Goal: Use online tool/utility: Utilize a website feature to perform a specific function

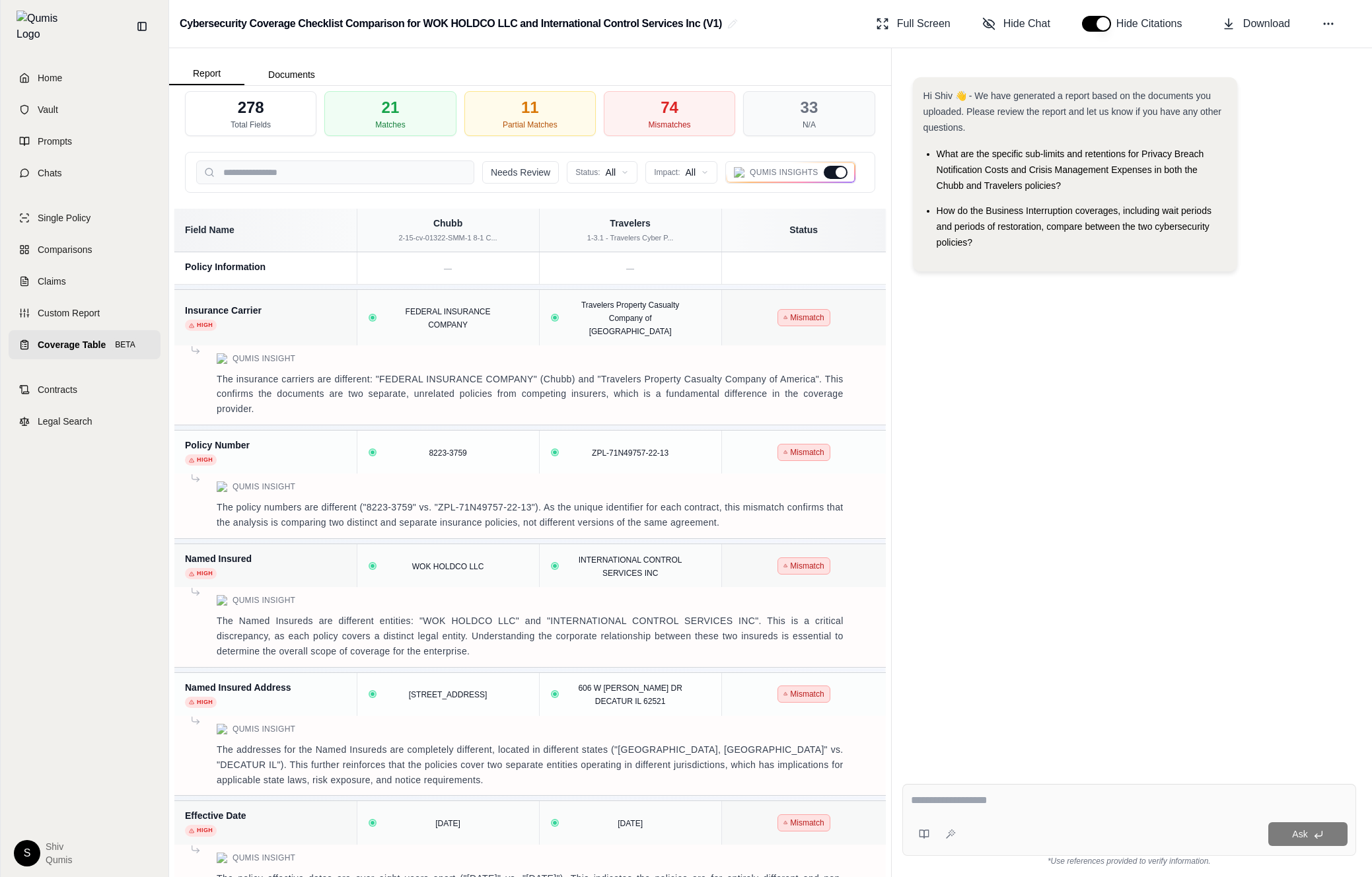
click at [84, 338] on span "Coverage Table" at bounding box center [72, 345] width 68 height 14
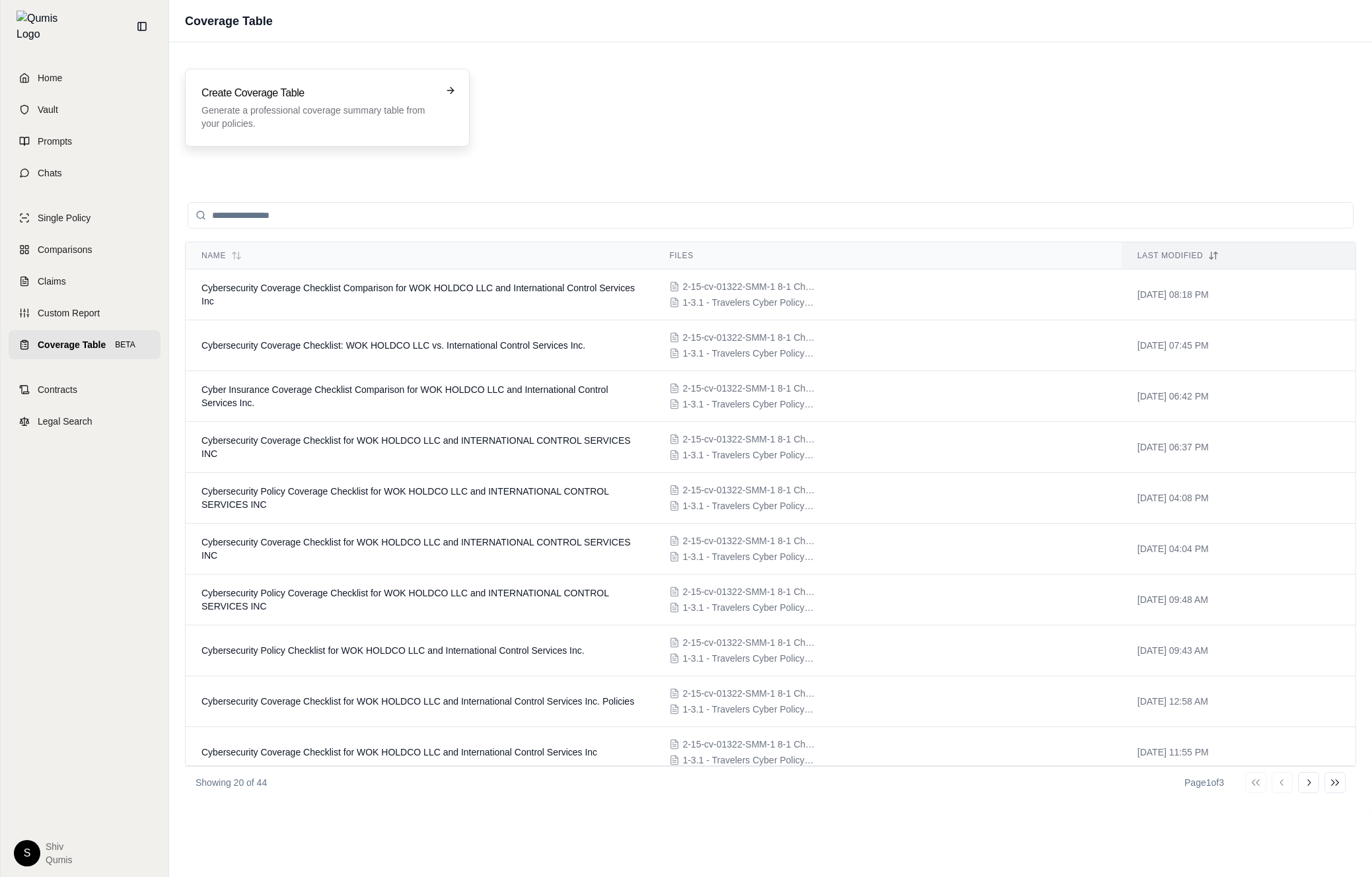
click at [265, 89] on h3 "Create Coverage Table" at bounding box center [317, 93] width 233 height 16
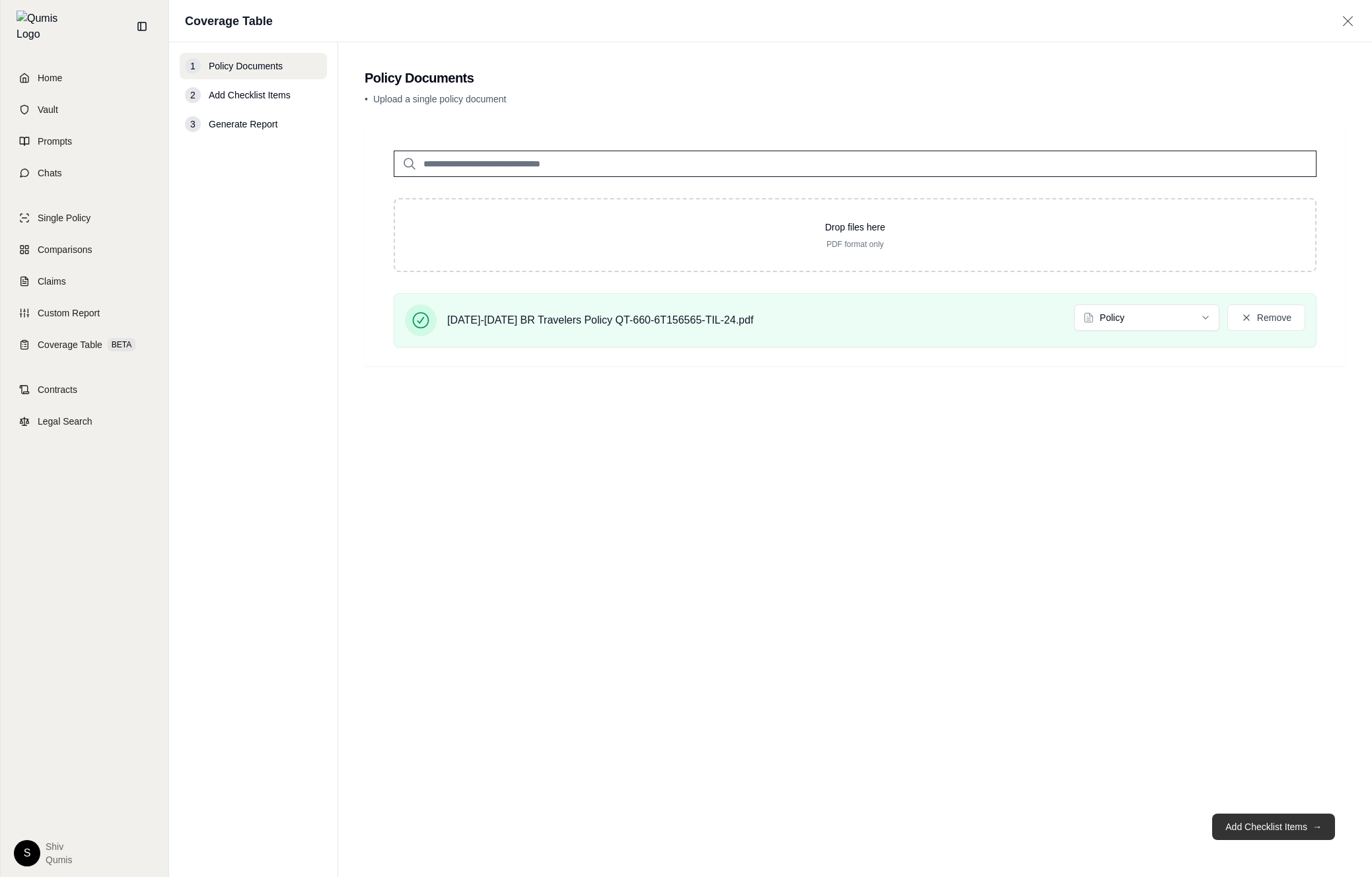
click at [519, 600] on button "Add Checklist Items →" at bounding box center [1273, 827] width 123 height 26
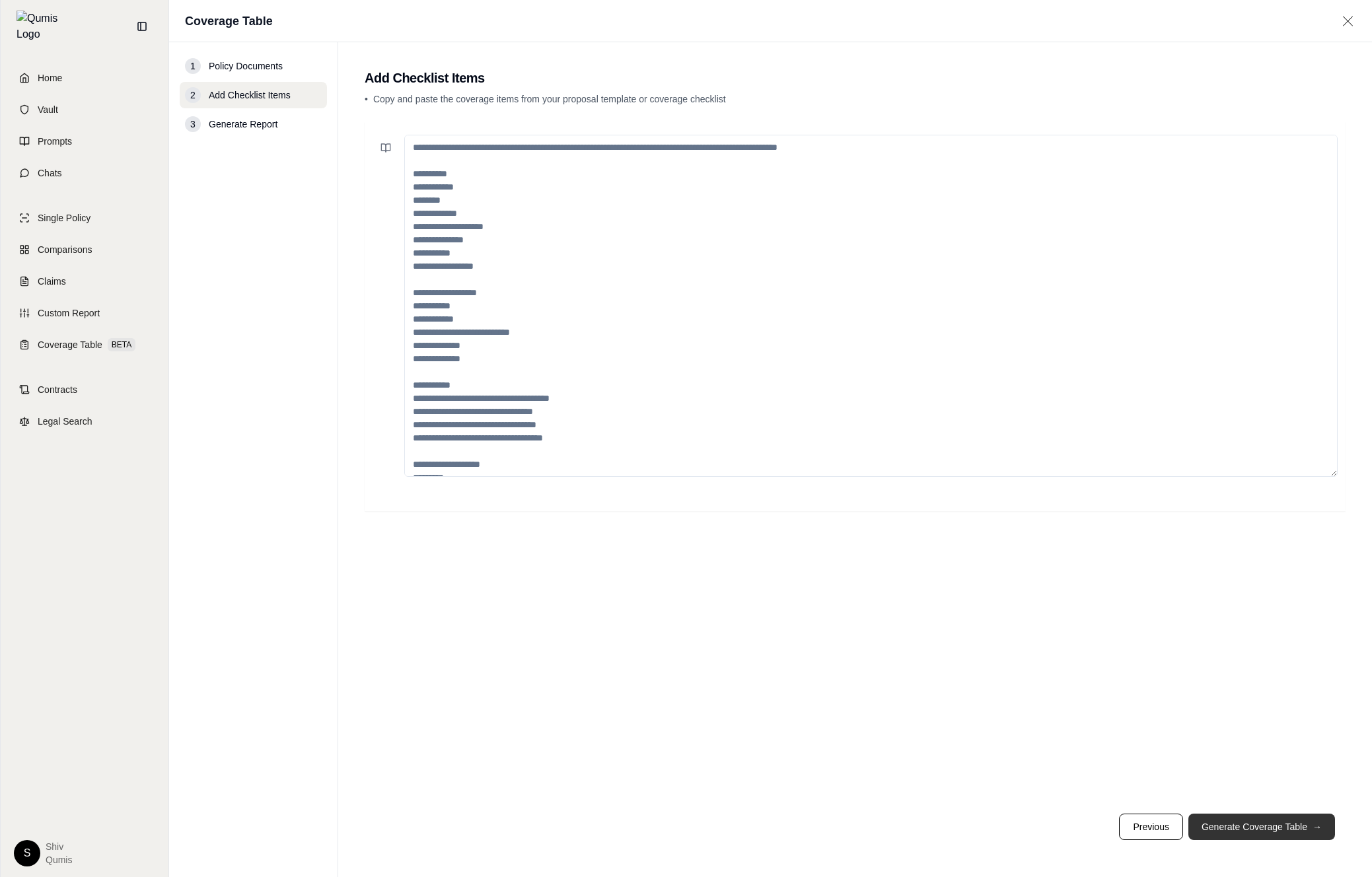
click at [519, 600] on button "Generate Coverage Table →" at bounding box center [1262, 827] width 147 height 26
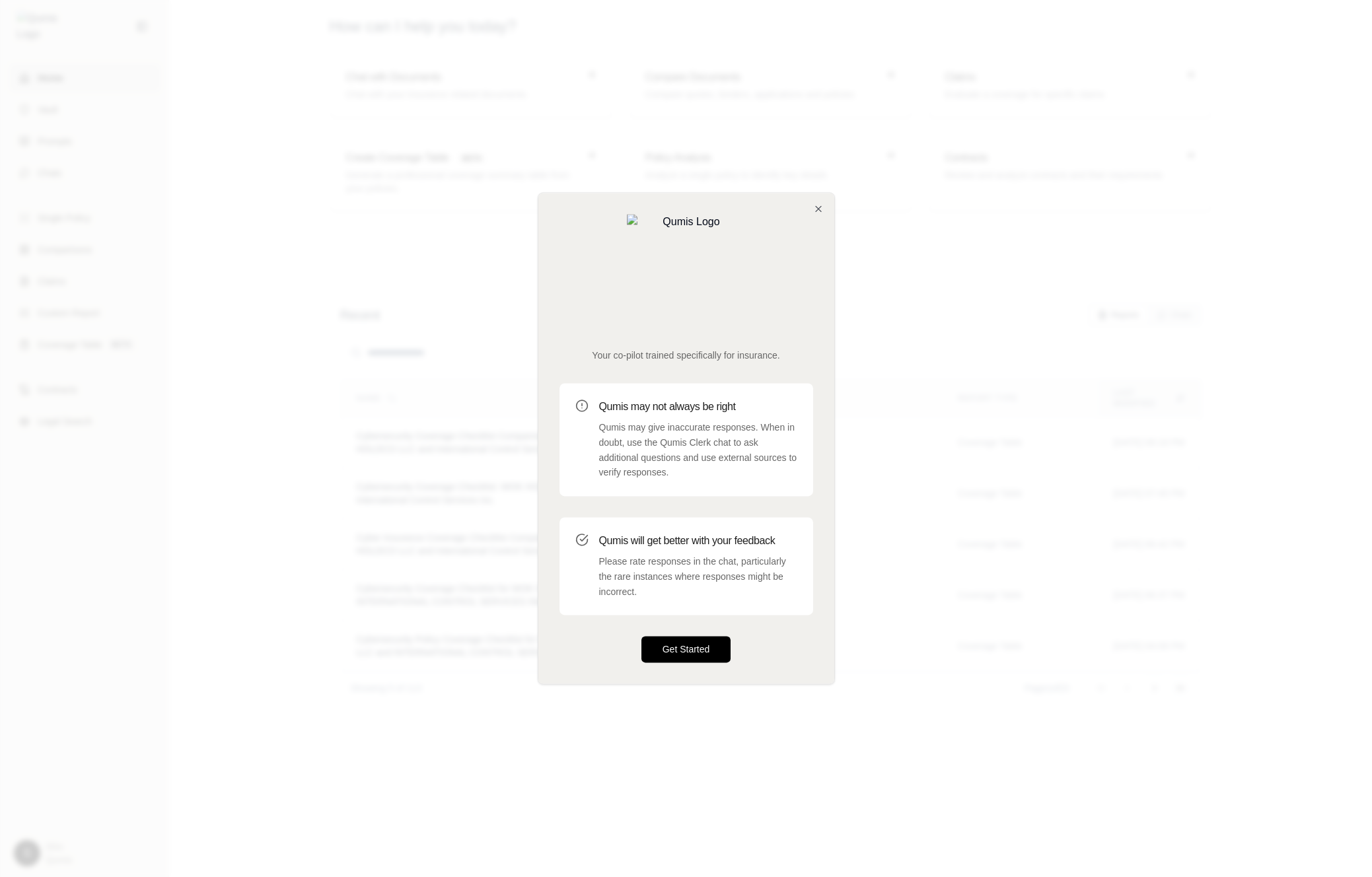
click at [709, 637] on button "Get Started" at bounding box center [686, 649] width 90 height 26
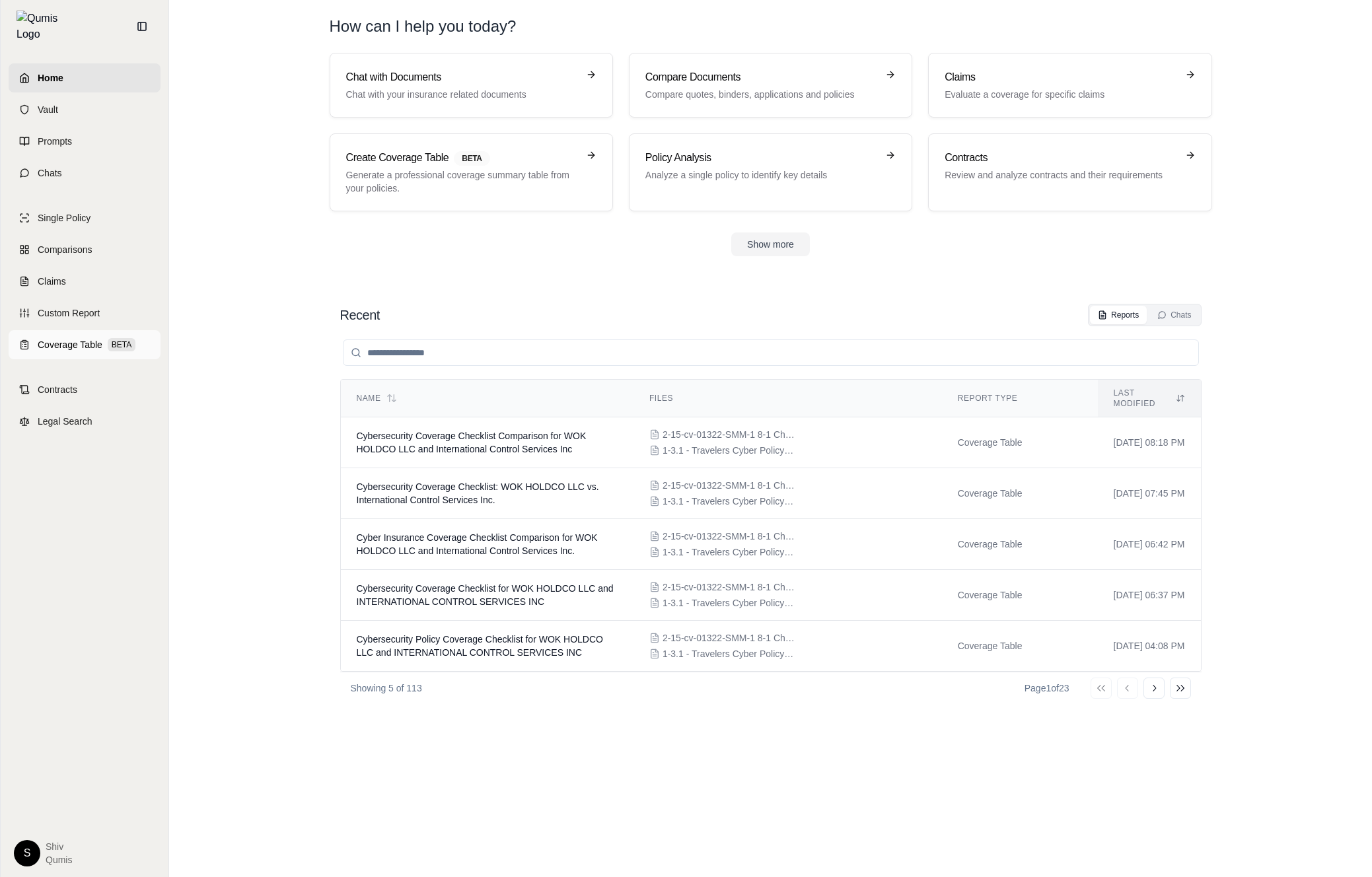
click at [59, 338] on span "Coverage Table" at bounding box center [70, 345] width 65 height 14
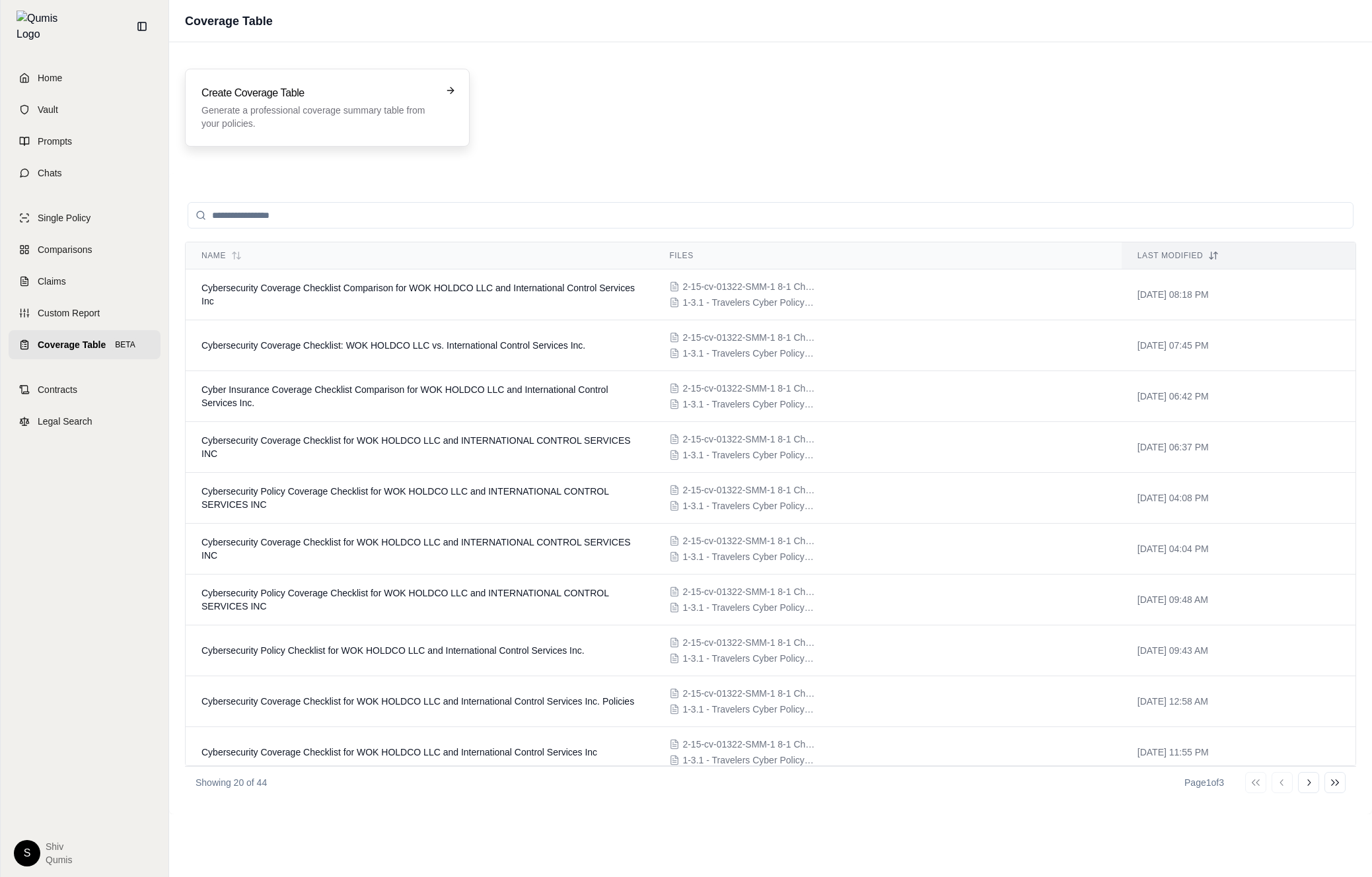
click at [289, 93] on h3 "Create Coverage Table" at bounding box center [317, 93] width 233 height 16
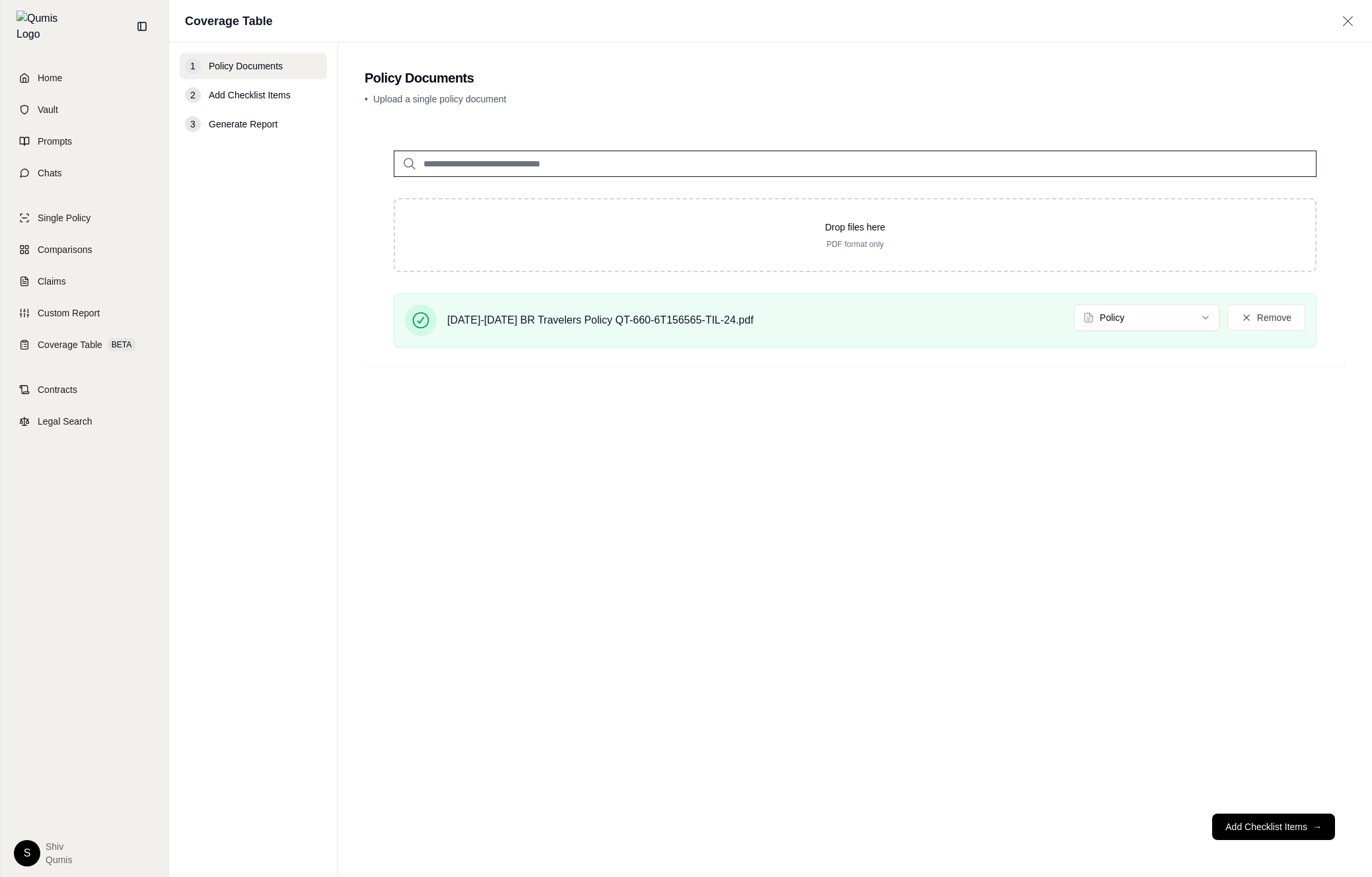
click at [1113, 555] on div "Drop files here PDF format only 2024-2026 BR Travelers Policy QT-660-6T156565-T…" at bounding box center [855, 462] width 981 height 681
click at [1307, 820] on button "Add Checklist Items →" at bounding box center [1273, 827] width 123 height 26
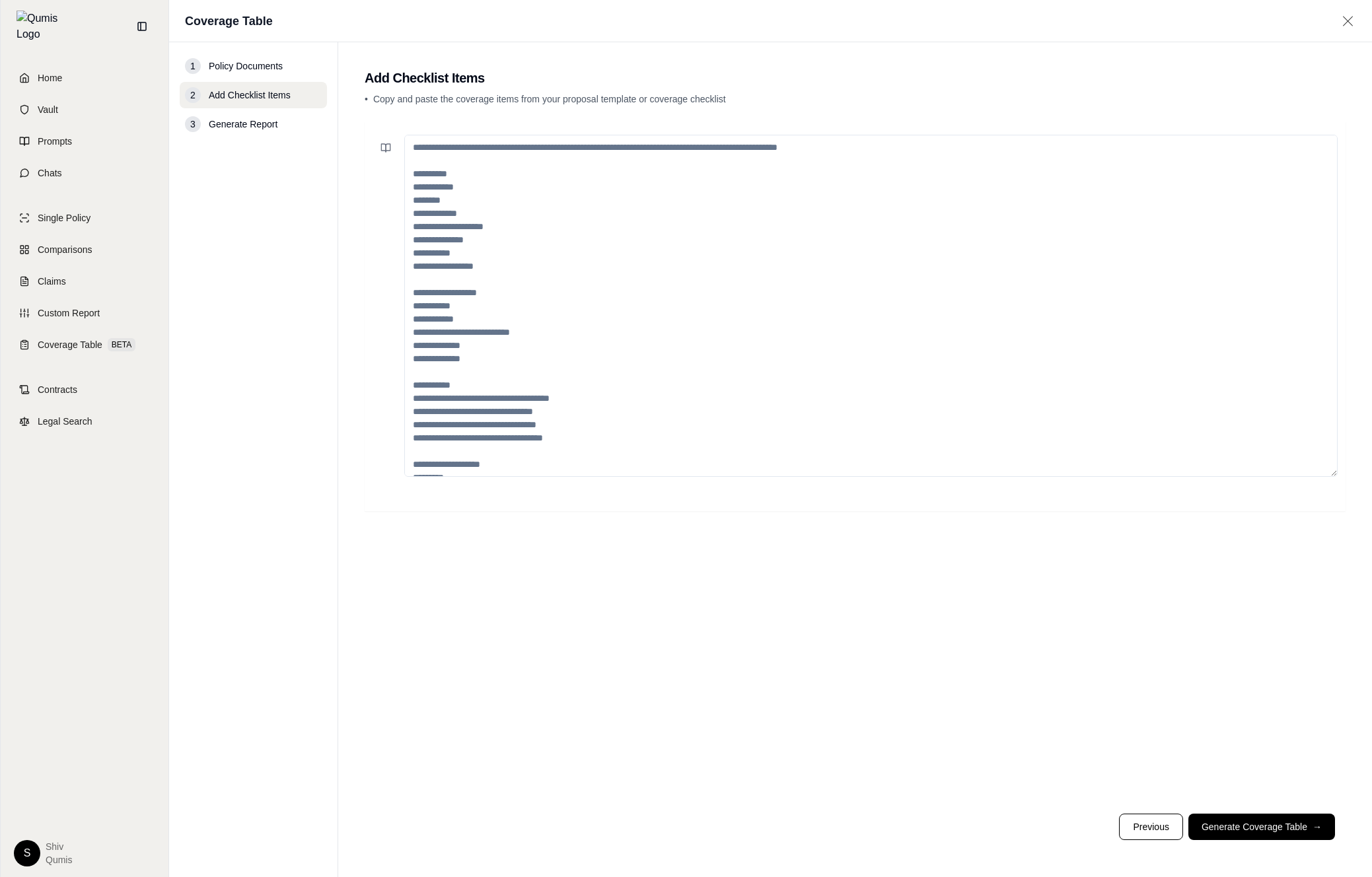
click at [602, 401] on textarea at bounding box center [871, 306] width 933 height 342
paste textarea "**********"
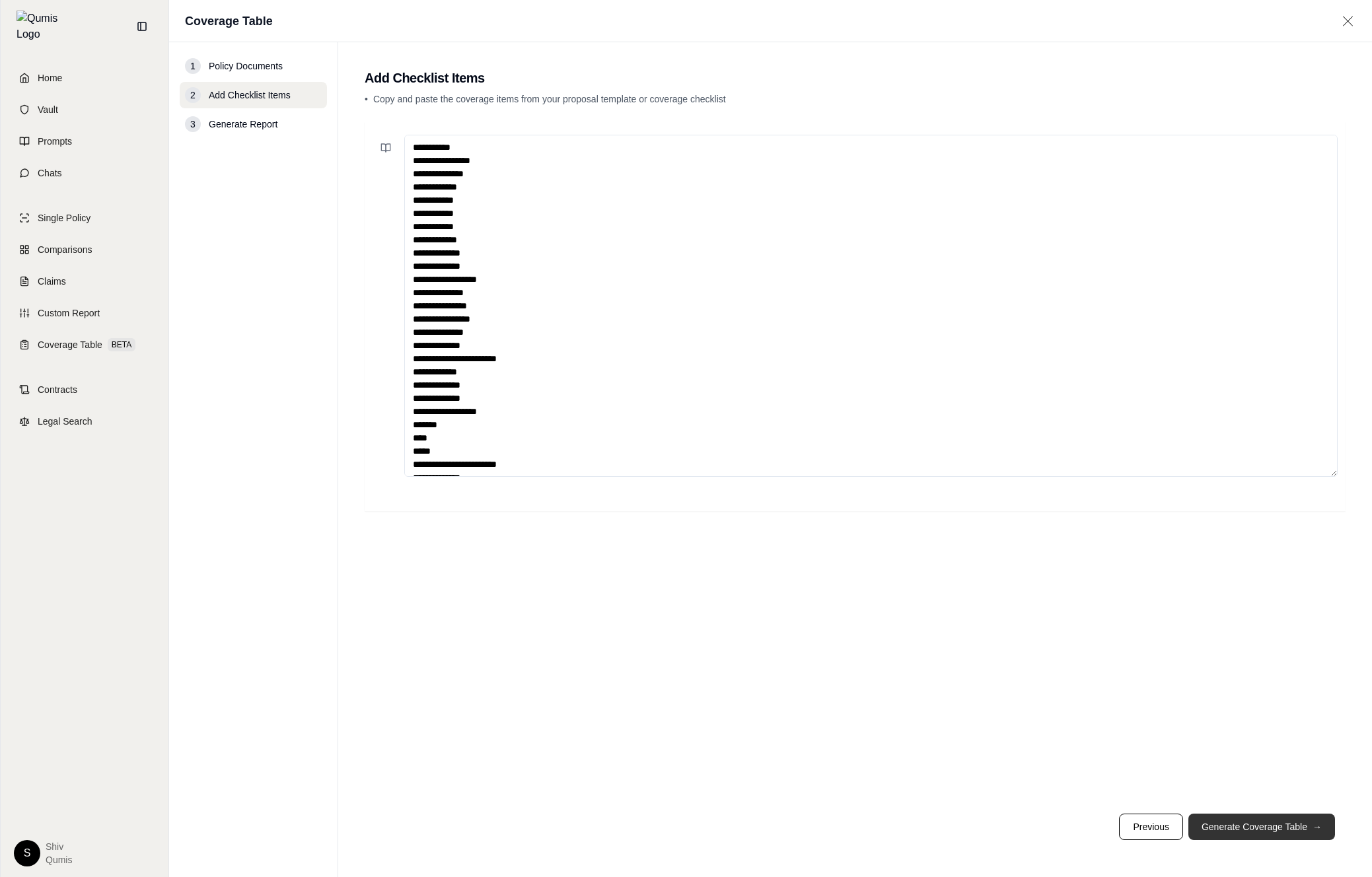
type textarea "**********"
click at [1285, 835] on button "Generate Coverage Table →" at bounding box center [1262, 827] width 147 height 26
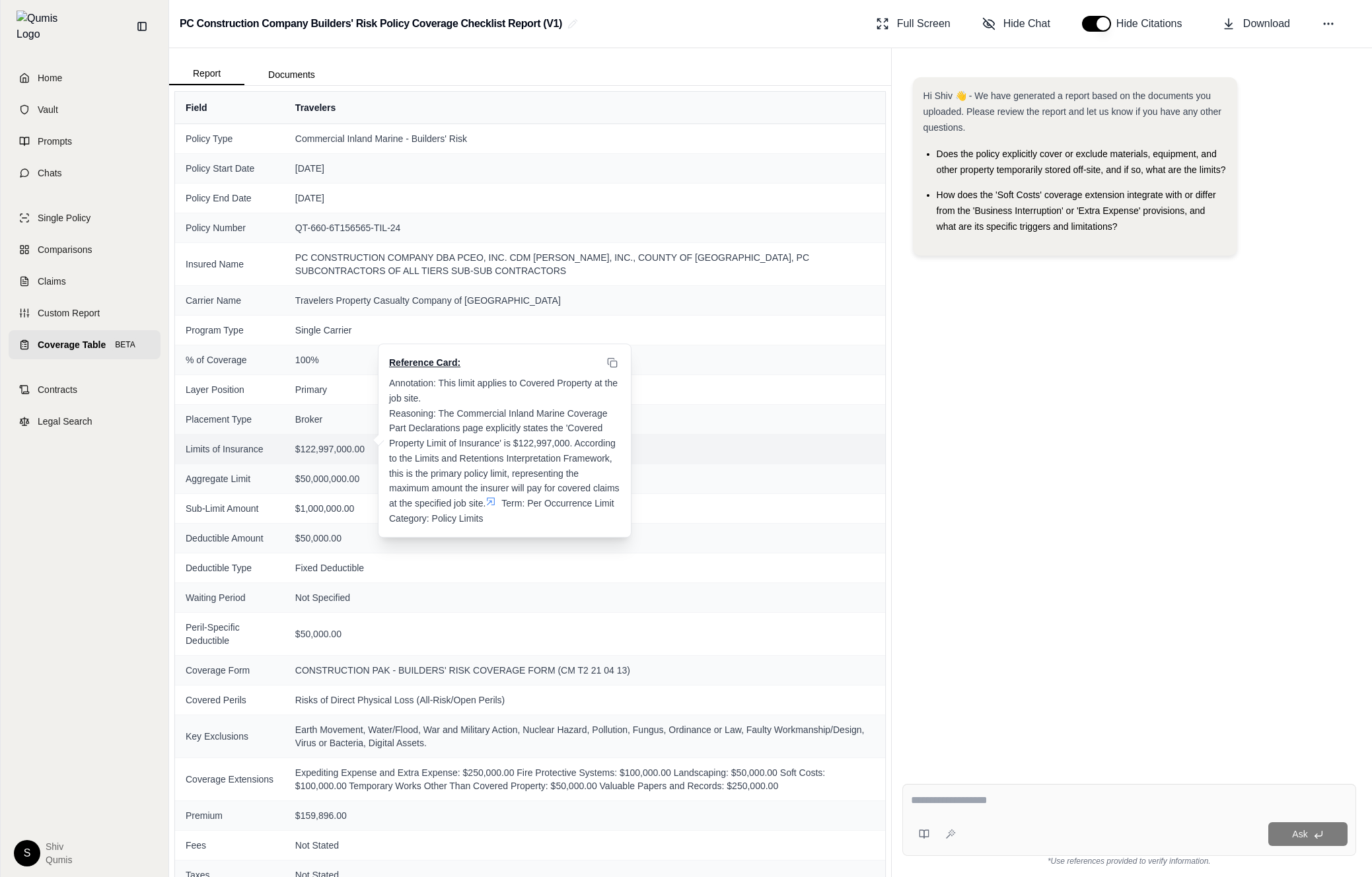
click at [494, 497] on icon at bounding box center [491, 501] width 8 height 8
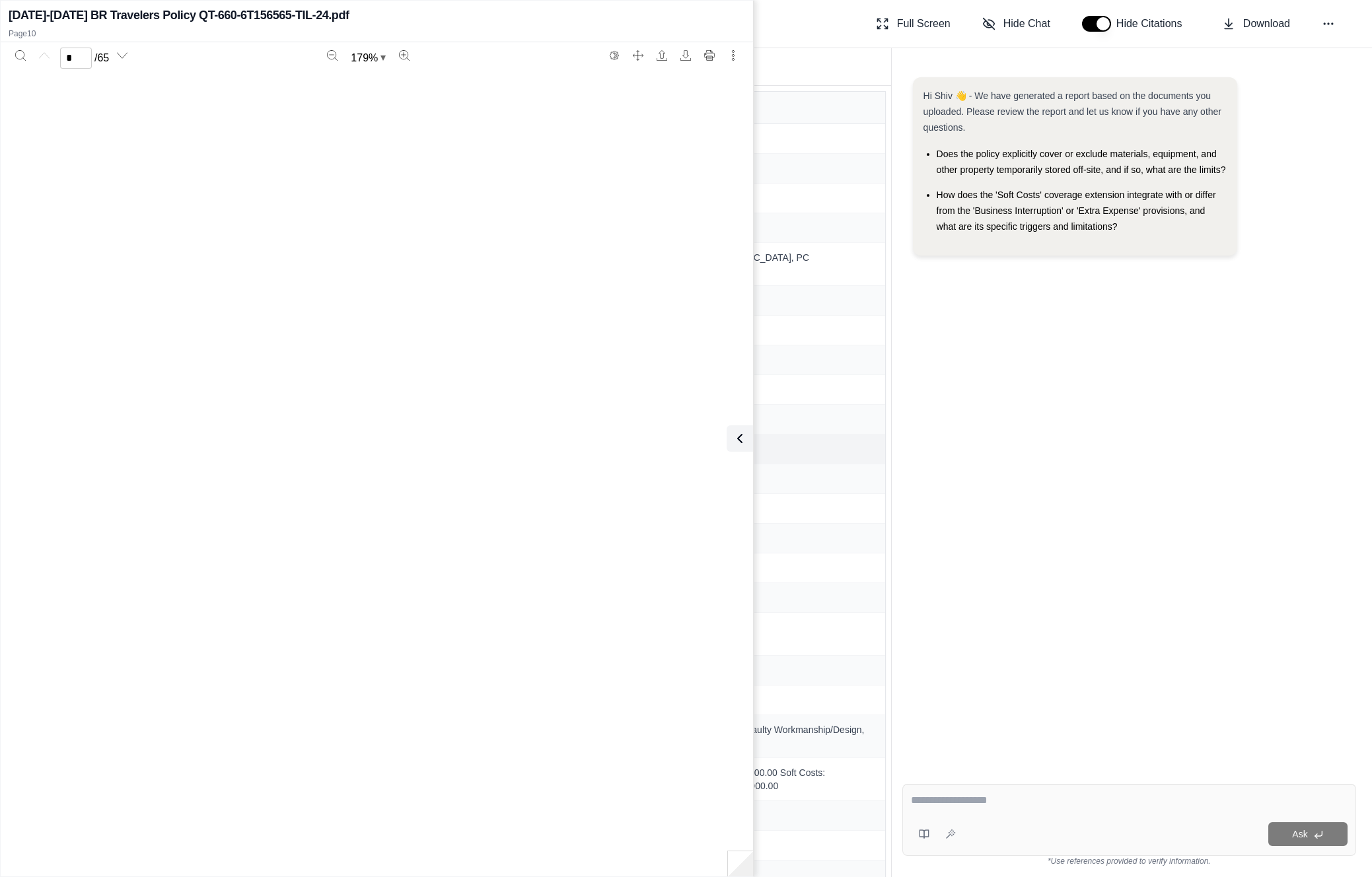
scroll to position [8444, 0]
type input "**"
click at [734, 441] on icon at bounding box center [737, 438] width 16 height 16
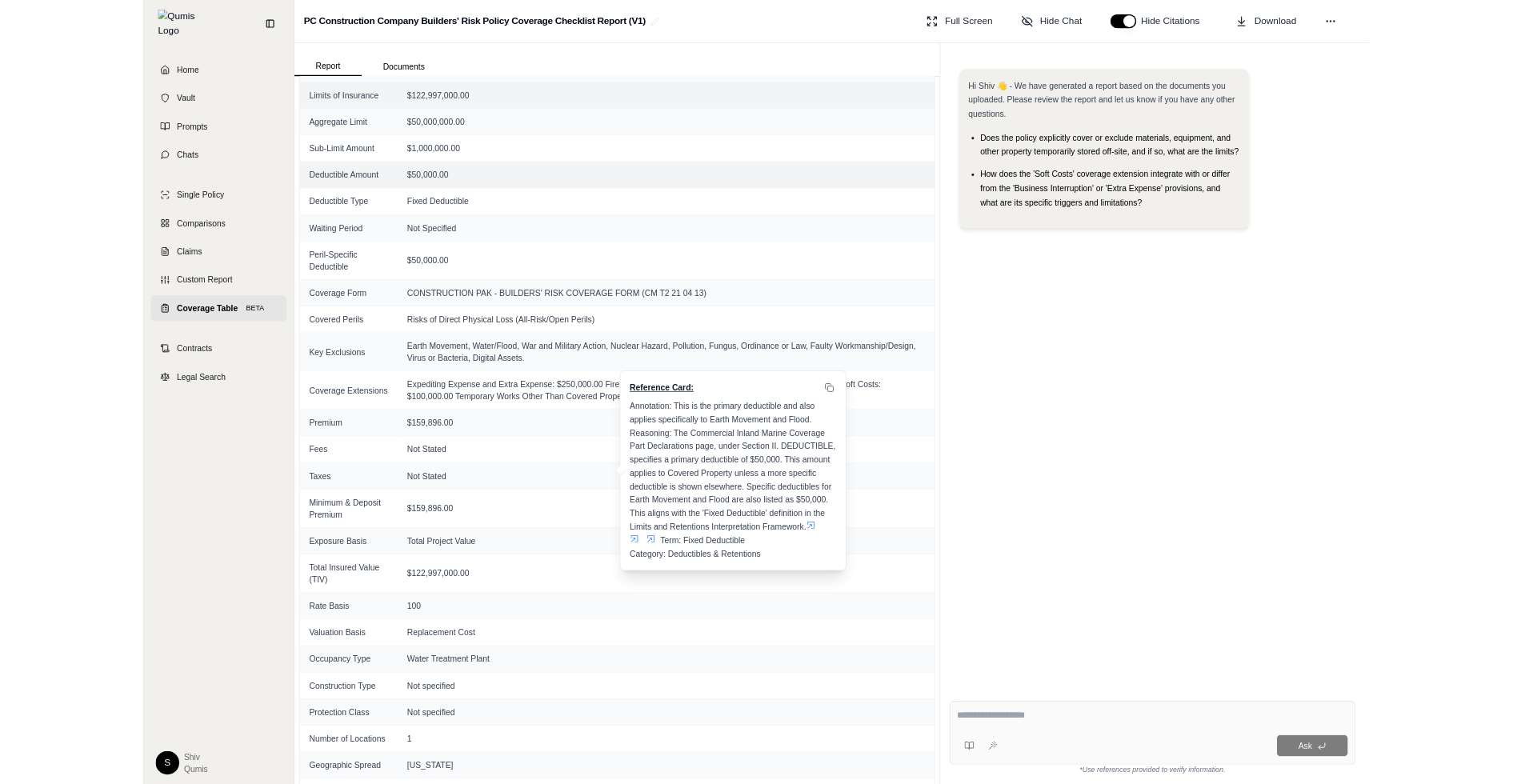
scroll to position [554, 0]
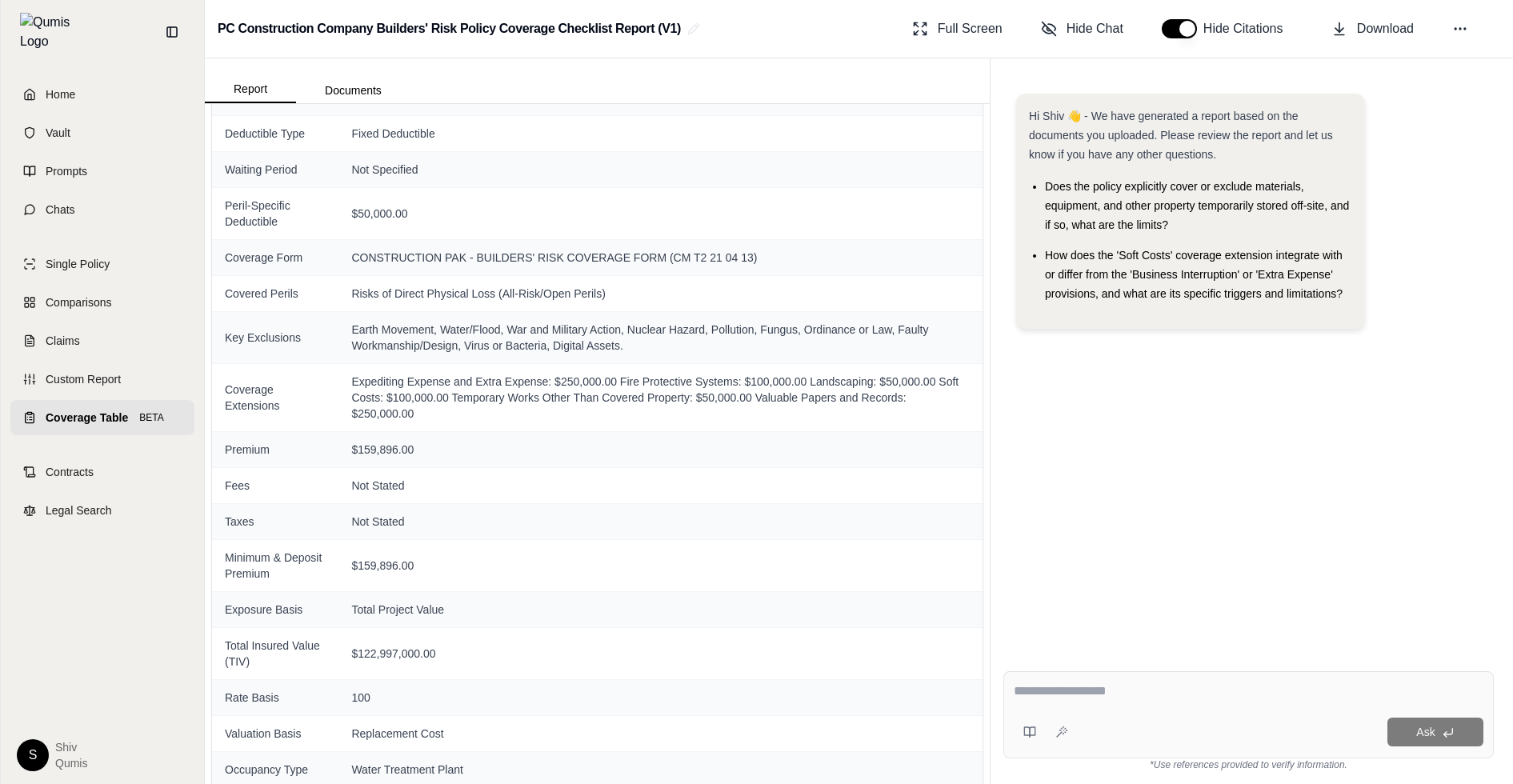
click at [1375, 423] on div "Hi Shiv 👋 - We have generated a report based on the documents you uploaded. Ple…" at bounding box center [1248, 363] width 490 height 565
click at [1316, 486] on div "Hi Shiv 👋 - We have generated a report based on the documents you uploaded. Ple…" at bounding box center [1248, 363] width 490 height 565
click at [1370, 225] on div "Hi Shiv 👋 - We have generated a report based on the documents you uploaded. Ple…" at bounding box center [1248, 218] width 465 height 248
click at [1408, 467] on div "Hi Shiv 👋 - We have generated a report based on the documents you uploaded. Ple…" at bounding box center [1248, 363] width 490 height 565
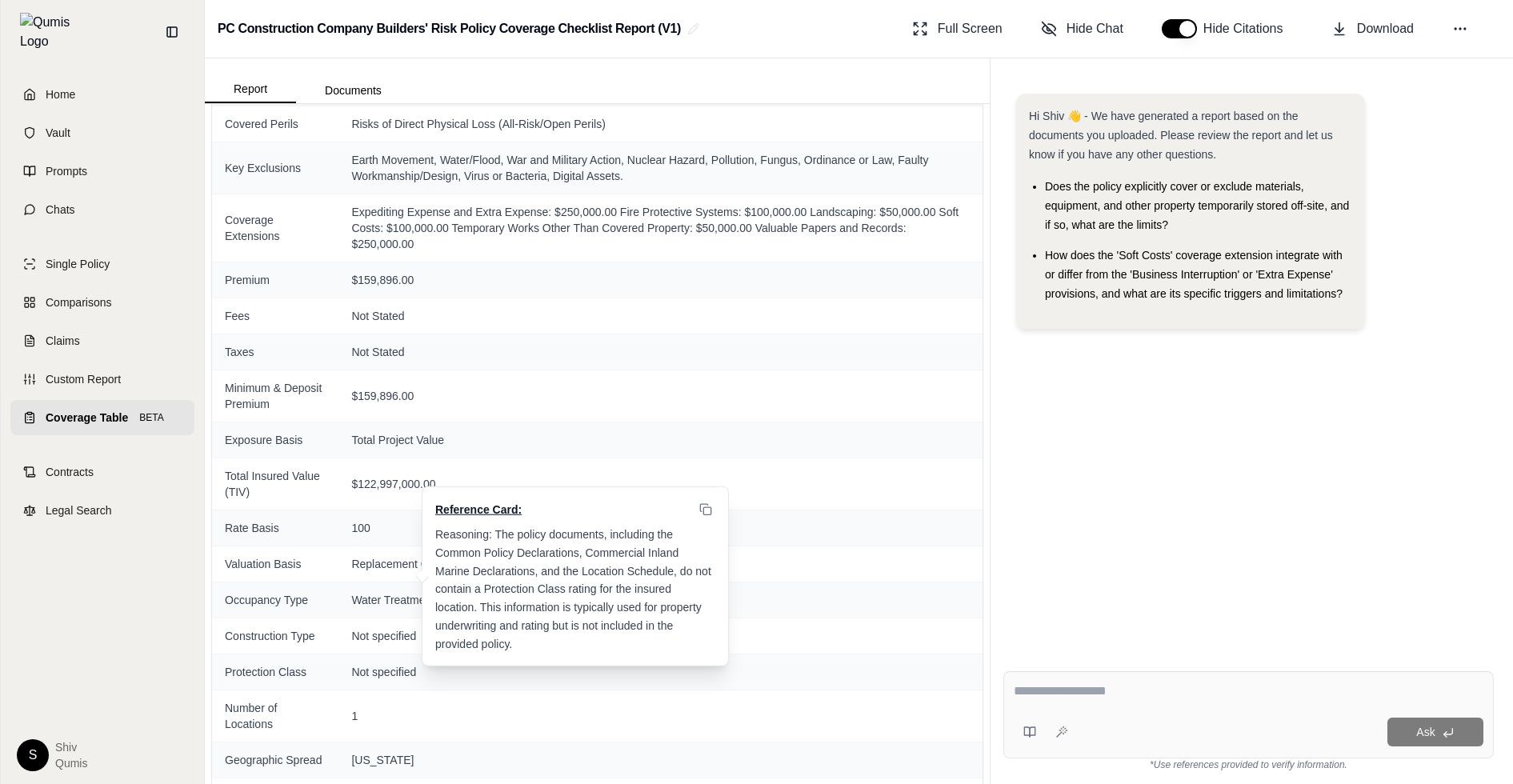
scroll to position [881, 0]
